Goal: Information Seeking & Learning: Learn about a topic

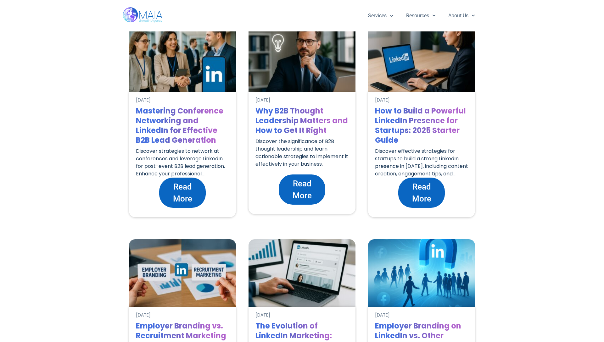
scroll to position [1476, 0]
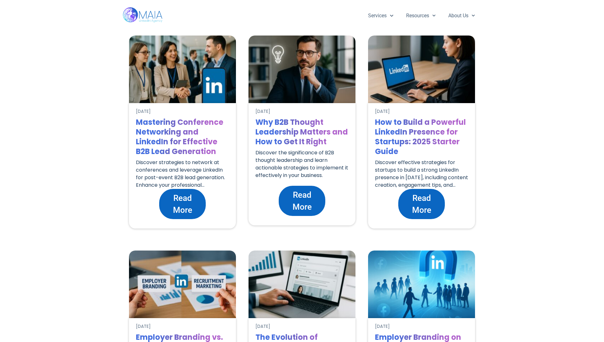
click at [428, 207] on span "Read More" at bounding box center [422, 204] width 34 height 24
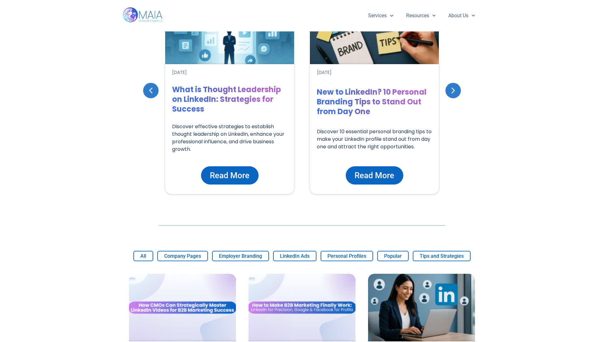
scroll to position [0, 0]
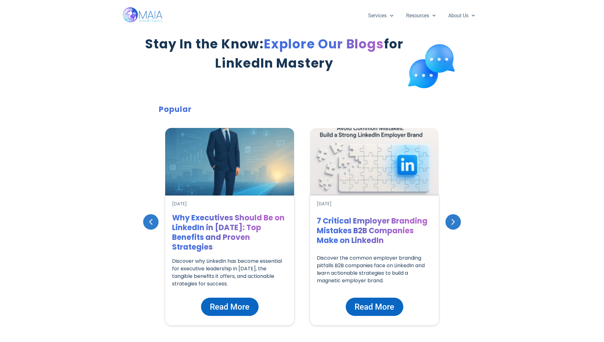
click at [152, 17] on img at bounding box center [143, 15] width 41 height 31
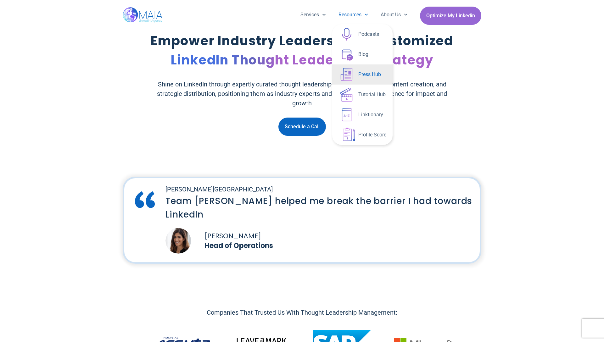
click at [372, 76] on link "Press Hub" at bounding box center [362, 75] width 60 height 20
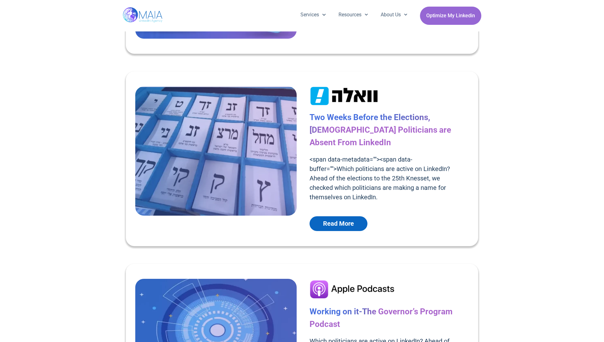
scroll to position [452, 0]
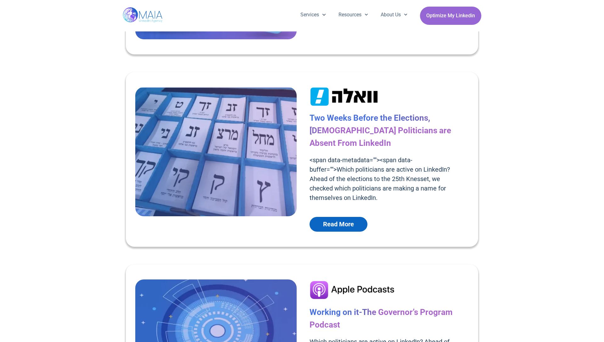
click at [414, 155] on h2 "<span data-metadata=" "><span data-buffer=" ">Which politicians are active on L…" at bounding box center [381, 178] width 143 height 47
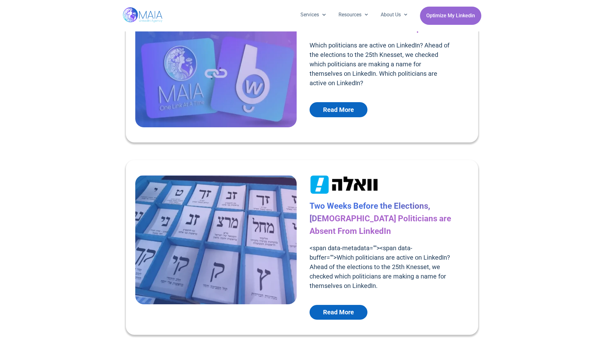
scroll to position [366, 0]
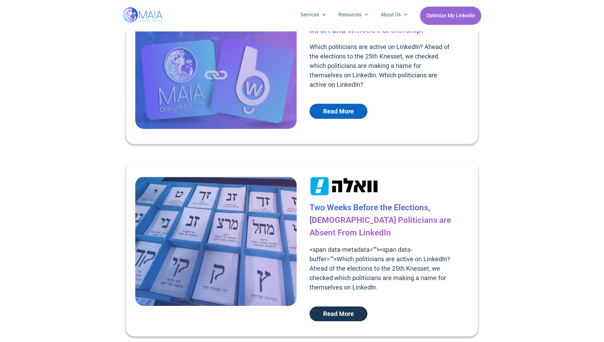
click at [348, 309] on span "Read More" at bounding box center [338, 314] width 31 height 10
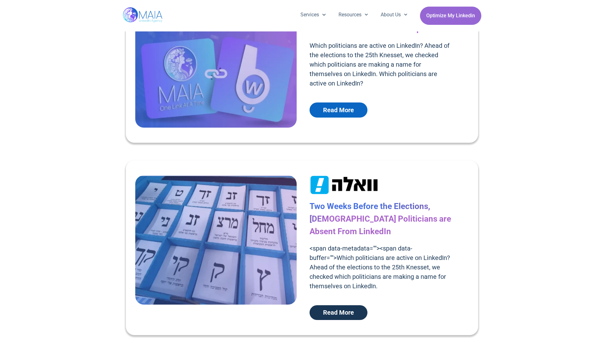
click at [339, 308] on span "Read More" at bounding box center [338, 313] width 31 height 10
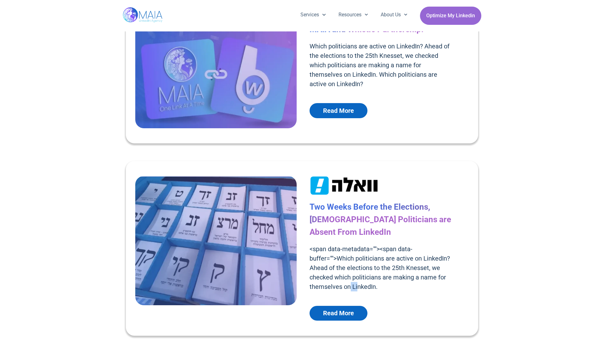
drag, startPoint x: 357, startPoint y: 277, endPoint x: 341, endPoint y: 274, distance: 16.0
click at [342, 275] on h2 "<span data-metadata=" "><span data-buffer=" ">Which politicians are active on L…" at bounding box center [381, 267] width 143 height 47
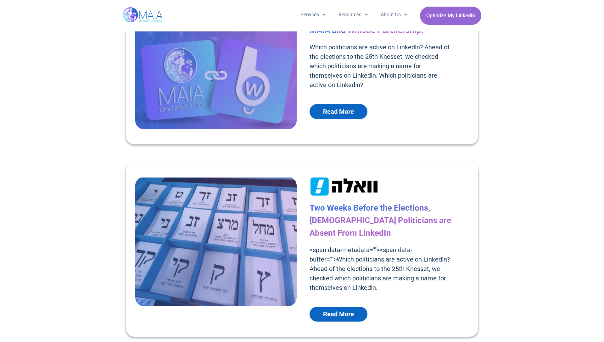
click at [341, 274] on h2 "<span data-metadata=" "><span data-buffer=" ">Which politicians are active on L…" at bounding box center [381, 268] width 143 height 47
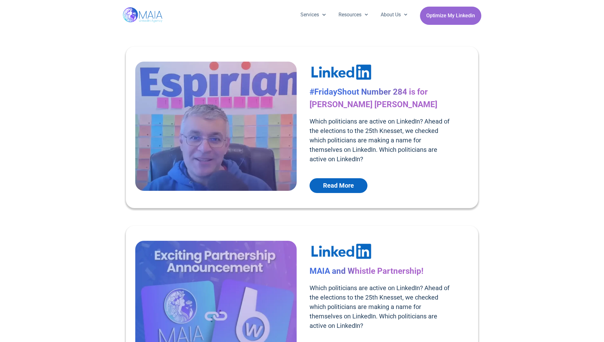
scroll to position [0, 0]
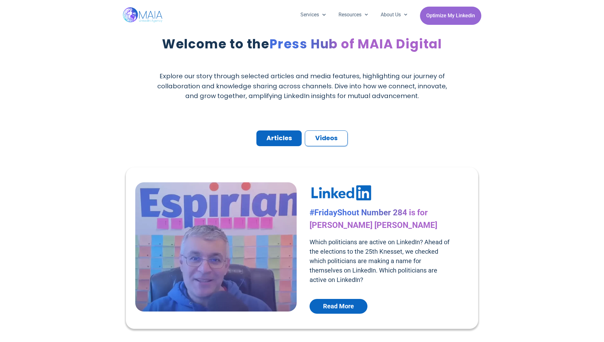
click at [149, 16] on img at bounding box center [143, 15] width 41 height 31
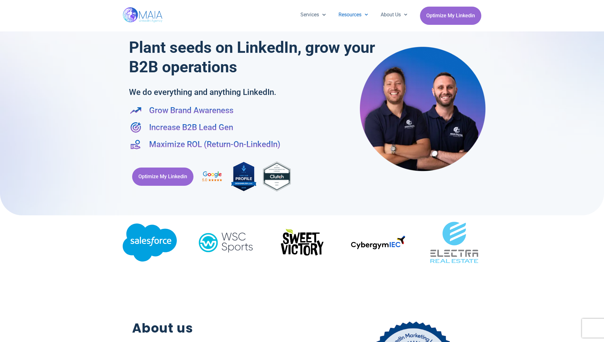
click at [354, 14] on link "Resources" at bounding box center [353, 15] width 42 height 16
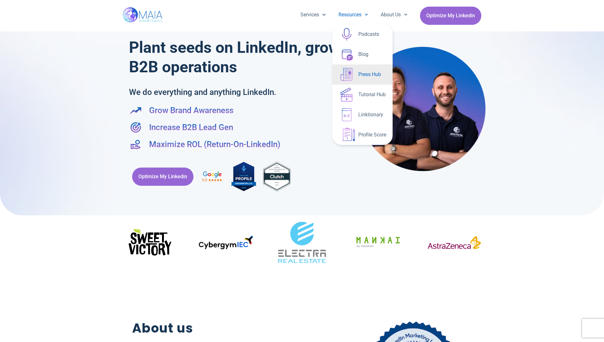
click at [369, 77] on link "Press Hub" at bounding box center [362, 75] width 60 height 20
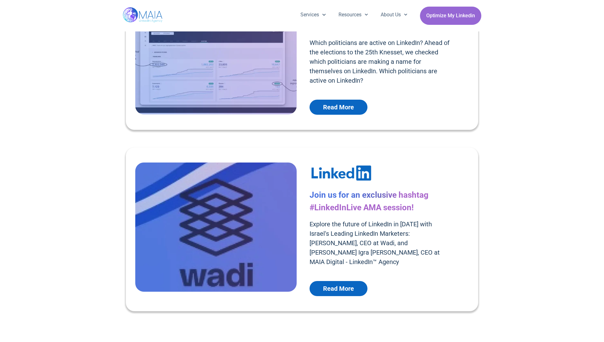
scroll to position [1653, 0]
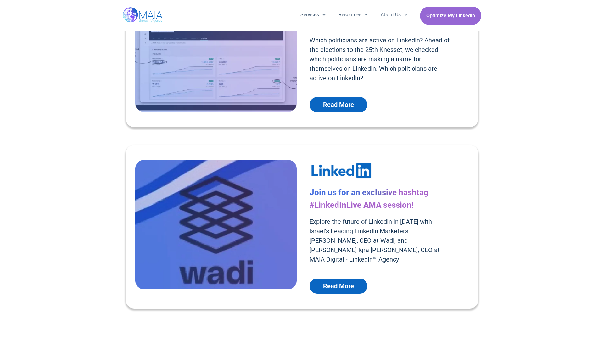
drag, startPoint x: 340, startPoint y: 160, endPoint x: 345, endPoint y: 160, distance: 4.7
click at [413, 188] on span "Join us for an exclusive hashtag #LinkedInLive AMA session!" at bounding box center [369, 199] width 119 height 22
click at [399, 190] on span "Join us for an exclusive hashtag #LinkedInLive AMA session!" at bounding box center [369, 199] width 119 height 22
click at [345, 282] on span "Read More" at bounding box center [338, 287] width 31 height 10
click at [347, 282] on span "Read More" at bounding box center [338, 287] width 31 height 10
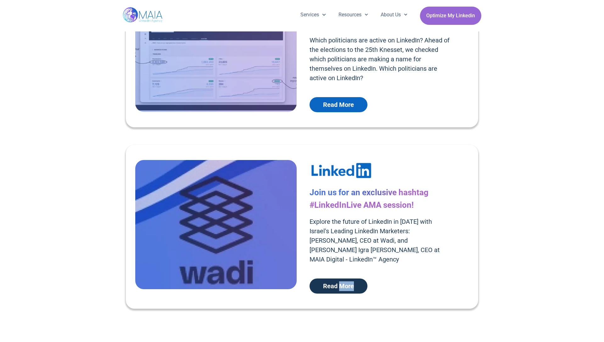
click at [347, 282] on span "Read More" at bounding box center [338, 287] width 31 height 10
click at [376, 242] on h2 "Explore the future of LinkedIn in 2024 with Israel's Leading LinkedIn Marketers…" at bounding box center [381, 240] width 143 height 47
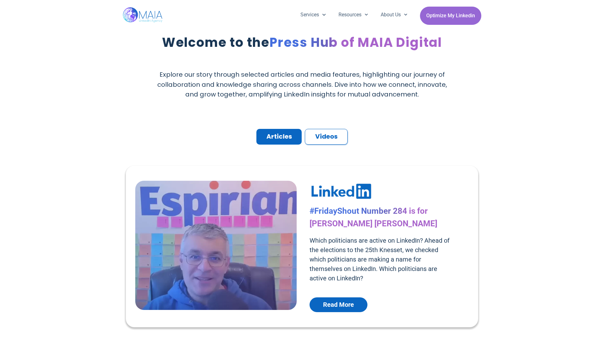
scroll to position [0, 0]
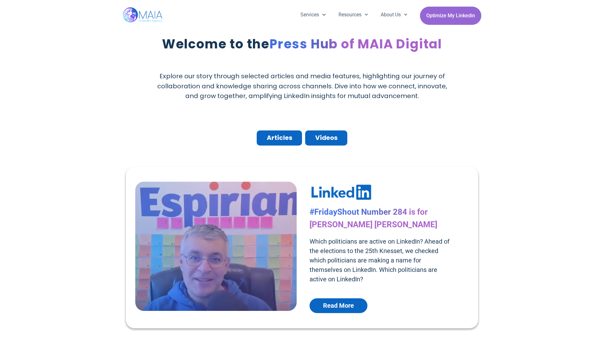
click at [318, 144] on button "Videos" at bounding box center [326, 138] width 42 height 15
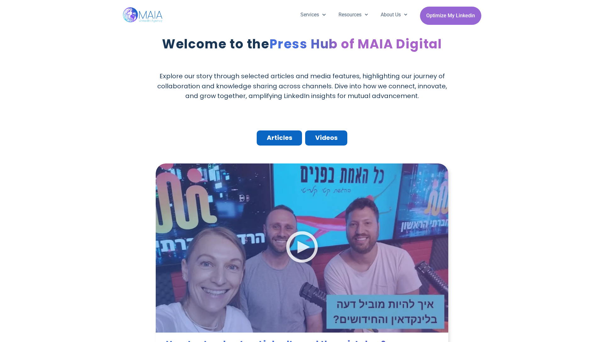
click at [288, 139] on span "Articles" at bounding box center [279, 138] width 25 height 10
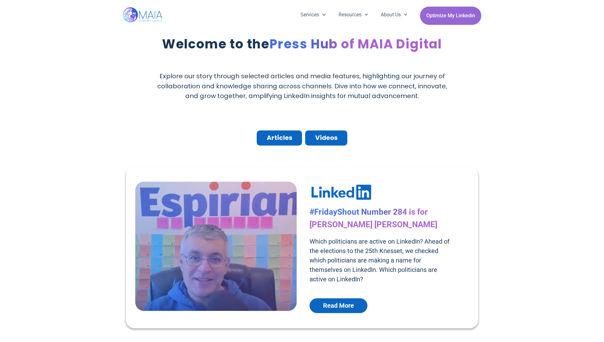
click at [336, 141] on span "Videos" at bounding box center [326, 138] width 22 height 10
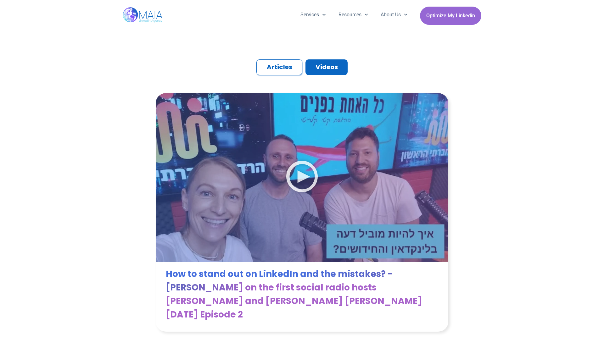
scroll to position [72, 0]
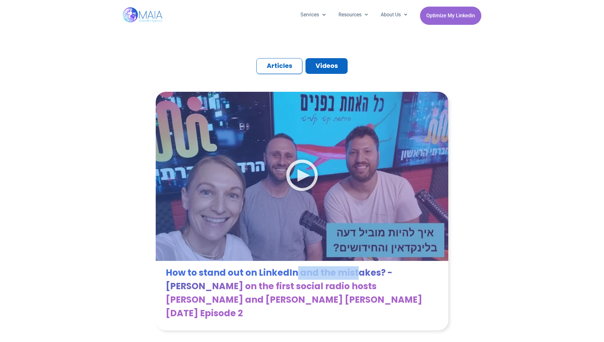
drag, startPoint x: 295, startPoint y: 273, endPoint x: 356, endPoint y: 273, distance: 61.0
click at [356, 273] on span "How to stand out on LinkedIn and the mistakes? - Kati Clarti on the first socia…" at bounding box center [294, 293] width 256 height 53
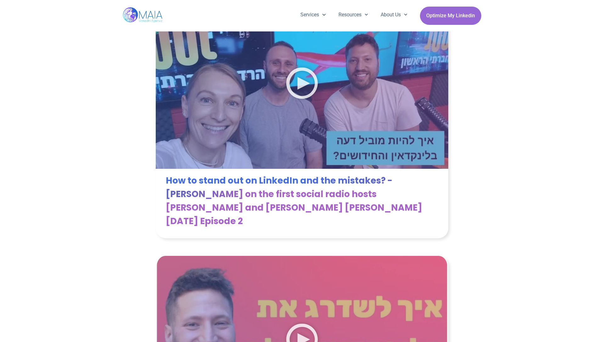
scroll to position [158, 0]
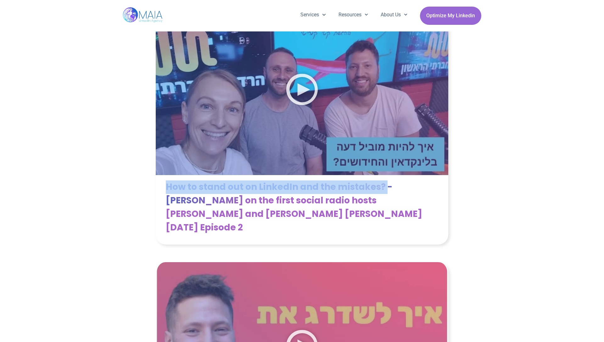
drag, startPoint x: 154, startPoint y: 187, endPoint x: 381, endPoint y: 191, distance: 227.2
click at [382, 191] on div "How to stand out on LinkedIn and the mistakes? - Kati Clarti on the first socia…" at bounding box center [302, 348] width 359 height 684
copy span "How to stand out on LinkedIn and the mistakes?"
